Goal: Task Accomplishment & Management: Manage account settings

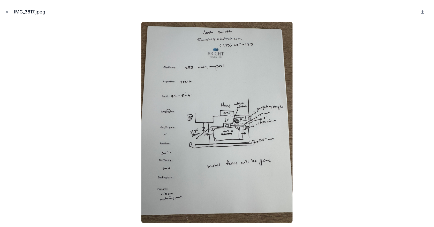
scroll to position [26, 0]
click at [8, 12] on icon "Close modal" at bounding box center [7, 12] width 2 height 2
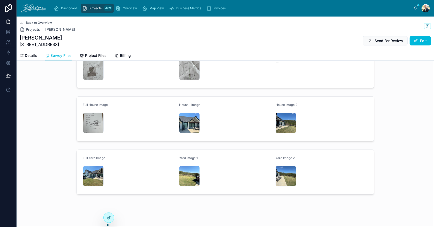
click at [131, 7] on span "Overview" at bounding box center [130, 8] width 14 height 4
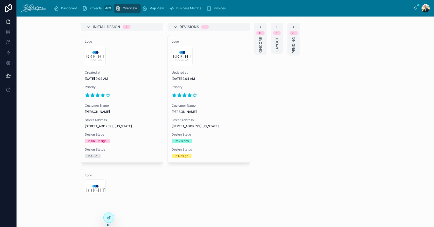
click at [211, 64] on div "300x300-logo .jpg" at bounding box center [209, 56] width 74 height 21
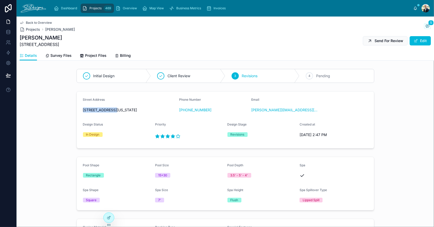
drag, startPoint x: 81, startPoint y: 109, endPoint x: 112, endPoint y: 110, distance: 31.3
click at [112, 110] on span "[STREET_ADDRESS][US_STATE]" at bounding box center [129, 110] width 92 height 5
drag, startPoint x: 93, startPoint y: 115, endPoint x: 102, endPoint y: 116, distance: 9.8
click at [102, 113] on span "[STREET_ADDRESS][US_STATE]" at bounding box center [129, 110] width 92 height 5
click at [89, 55] on span "Project Files" at bounding box center [95, 55] width 21 height 5
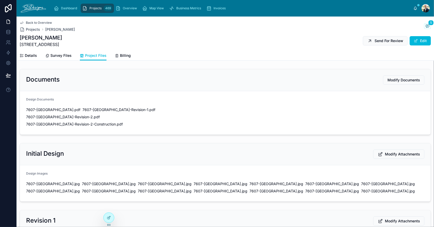
click at [399, 81] on span "Modify Documents" at bounding box center [404, 80] width 33 height 5
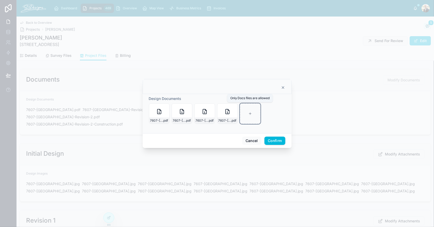
click at [251, 110] on div at bounding box center [250, 113] width 21 height 21
type input "**********"
click at [271, 145] on div "Cancel Confirm" at bounding box center [217, 140] width 149 height 15
click at [272, 142] on button "Confirm" at bounding box center [275, 141] width 21 height 8
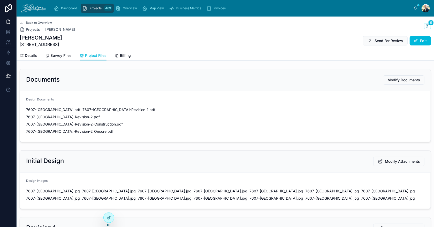
click at [375, 42] on span "Send For Review" at bounding box center [389, 40] width 29 height 5
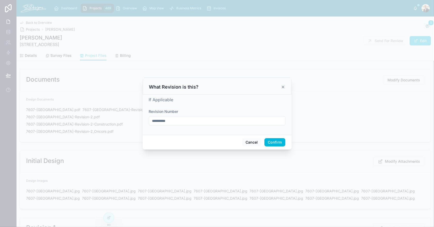
click at [198, 121] on input "**********" at bounding box center [217, 120] width 136 height 7
click at [269, 142] on button "Confirm" at bounding box center [275, 142] width 21 height 8
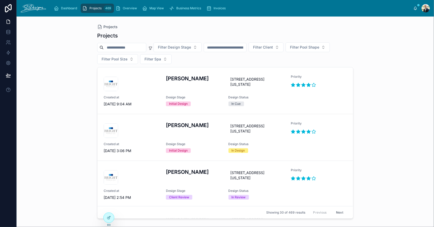
click at [240, 49] on input "text" at bounding box center [225, 47] width 42 height 7
type input "****"
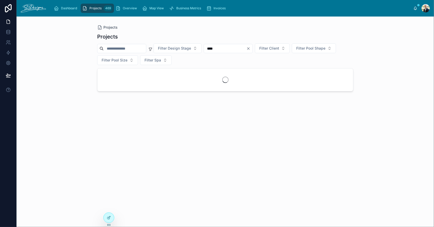
click at [253, 34] on div "Projects" at bounding box center [225, 36] width 256 height 7
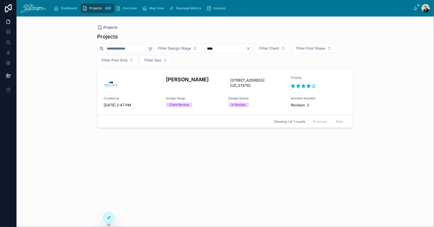
click at [257, 105] on div "In Review" at bounding box center [257, 105] width 56 height 5
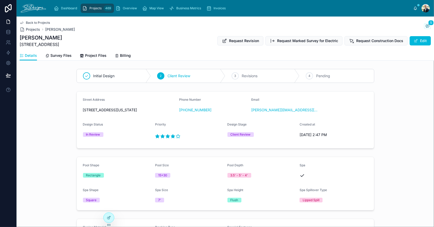
click at [416, 37] on button "Edit" at bounding box center [420, 40] width 21 height 9
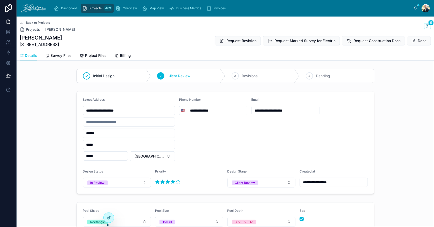
click at [261, 185] on button "Client Review" at bounding box center [262, 183] width 68 height 10
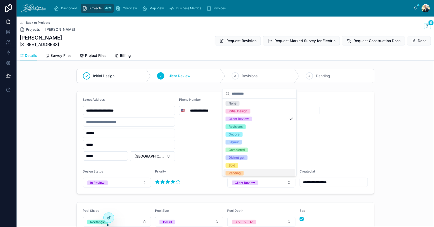
click at [249, 174] on div "Pending" at bounding box center [260, 174] width 72 height 8
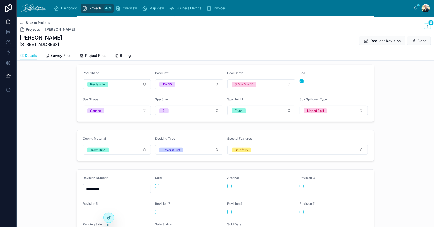
scroll to position [191, 0]
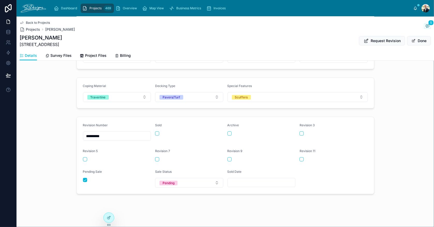
click at [417, 40] on button "Done" at bounding box center [419, 40] width 24 height 9
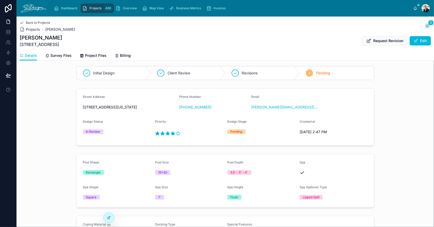
scroll to position [0, 0]
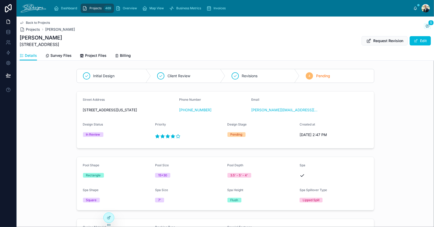
click at [128, 6] on span "Overview" at bounding box center [130, 8] width 14 height 4
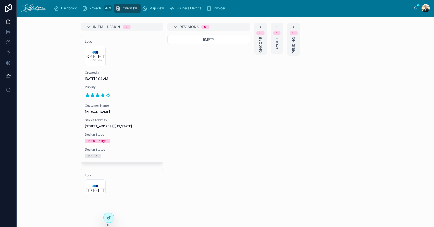
click at [174, 26] on icon at bounding box center [176, 27] width 4 height 4
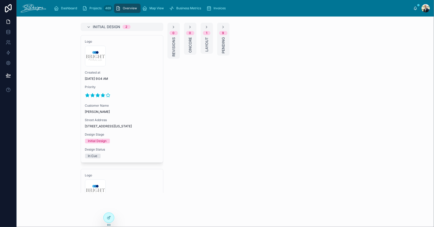
click at [204, 43] on span "Layout" at bounding box center [206, 44] width 5 height 14
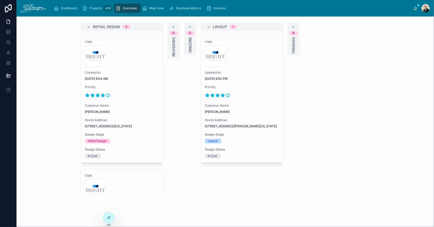
click at [257, 95] on div at bounding box center [242, 95] width 74 height 8
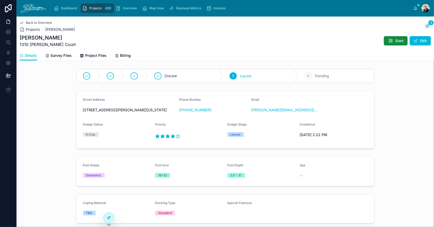
click at [391, 38] on button "Start" at bounding box center [396, 40] width 24 height 9
click at [51, 56] on span "Survey Files" at bounding box center [60, 55] width 21 height 5
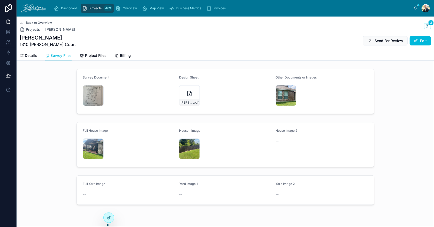
click at [87, 150] on div "[PERSON_NAME]-2 .jpg" at bounding box center [93, 149] width 21 height 21
